Goal: Transaction & Acquisition: Purchase product/service

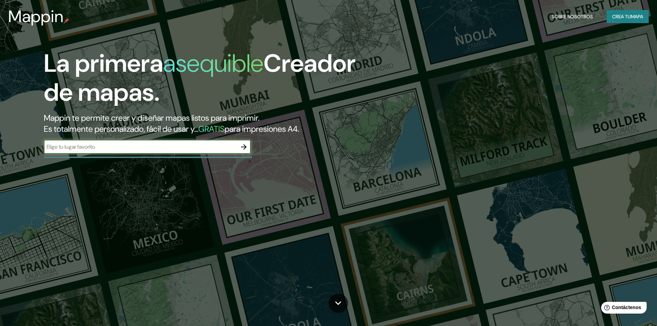
click at [226, 150] on input "text" at bounding box center [140, 147] width 193 height 8
type input "[GEOGRAPHIC_DATA][PERSON_NAME]"
click at [246, 146] on icon "button" at bounding box center [244, 147] width 6 height 6
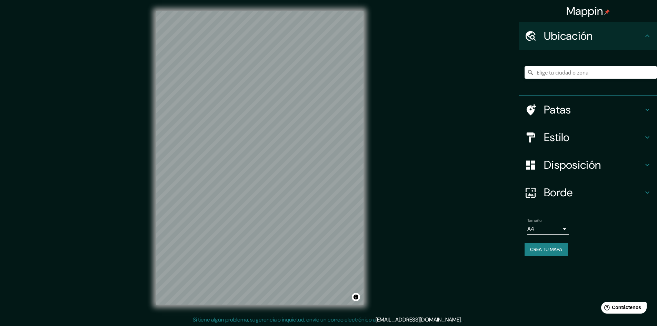
click at [589, 135] on h4 "Estilo" at bounding box center [593, 137] width 99 height 14
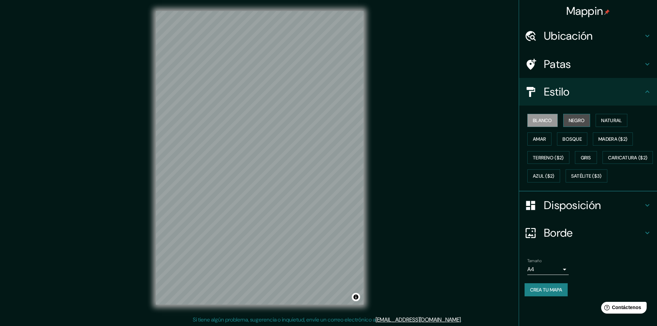
click at [578, 116] on font "Negro" at bounding box center [577, 120] width 16 height 9
click at [612, 125] on button "Natural" at bounding box center [612, 120] width 32 height 13
click at [543, 142] on font "Amar" at bounding box center [539, 139] width 13 height 9
click at [574, 139] on font "Bosque" at bounding box center [572, 139] width 19 height 6
click at [622, 139] on font "Madera ($2)" at bounding box center [613, 139] width 29 height 6
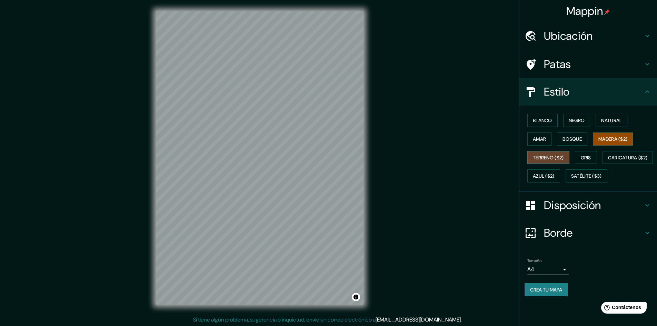
click at [542, 157] on font "Terreno ($2)" at bounding box center [548, 158] width 31 height 6
click at [584, 156] on font "Gris" at bounding box center [586, 158] width 10 height 6
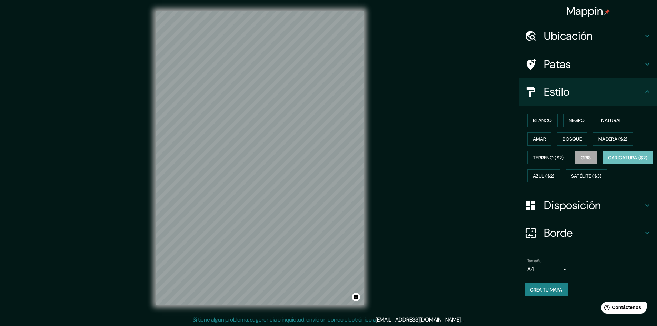
click at [608, 161] on font "Caricatura ($2)" at bounding box center [628, 158] width 40 height 6
click at [555, 175] on font "Azul ($2)" at bounding box center [544, 176] width 22 height 6
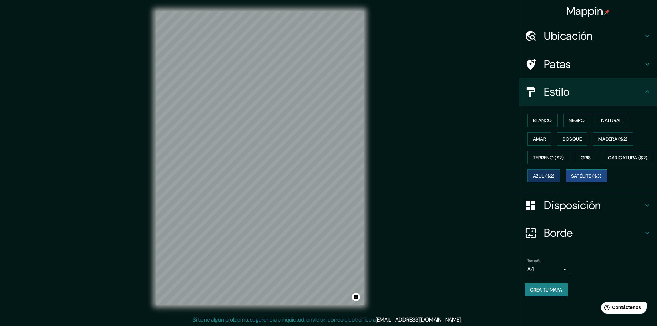
click at [567, 183] on button "Satélite ($3)" at bounding box center [587, 175] width 42 height 13
click at [560, 176] on button "Azul ($2)" at bounding box center [544, 175] width 33 height 13
